Goal: Task Accomplishment & Management: Manage account settings

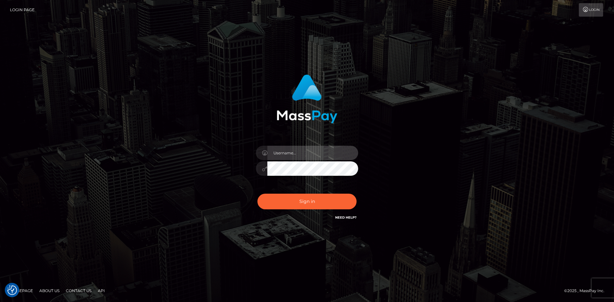
click at [303, 150] on input "text" at bounding box center [312, 153] width 91 height 14
type input "lilyoowo"
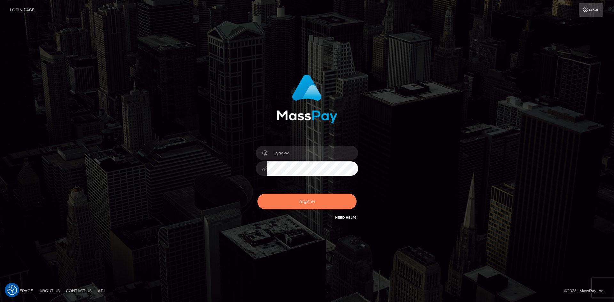
click at [299, 202] on button "Sign in" at bounding box center [307, 202] width 99 height 16
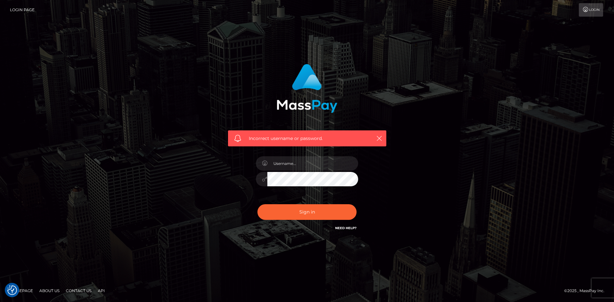
checkbox input "true"
click at [300, 163] on input "text" at bounding box center [312, 163] width 91 height 14
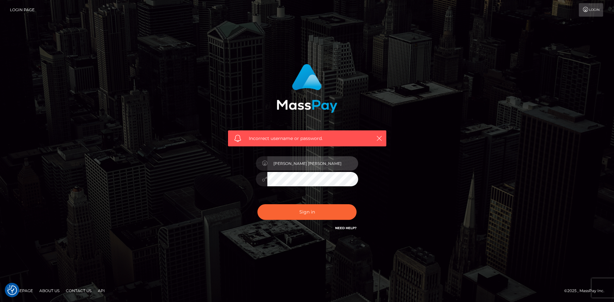
type input "JOANA GONCALVES GUEDES"
click at [292, 187] on div "JOANA GONCALVES GUEDES" at bounding box center [307, 176] width 112 height 49
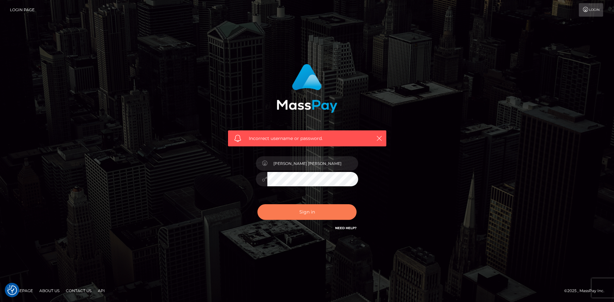
click at [341, 210] on button "Sign in" at bounding box center [307, 212] width 99 height 16
